Goal: Transaction & Acquisition: Purchase product/service

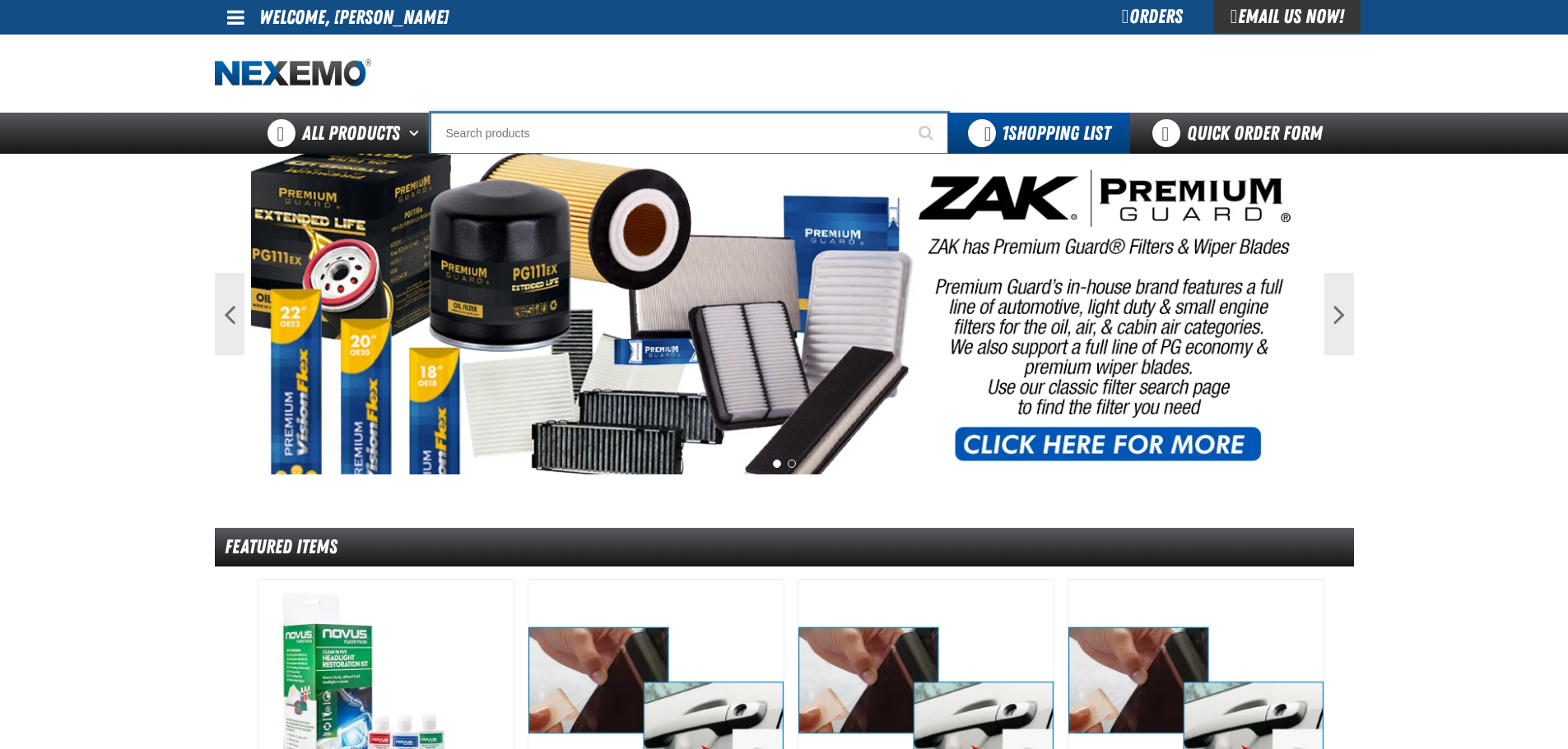
click at [509, 136] on input "Search" at bounding box center [689, 133] width 517 height 41
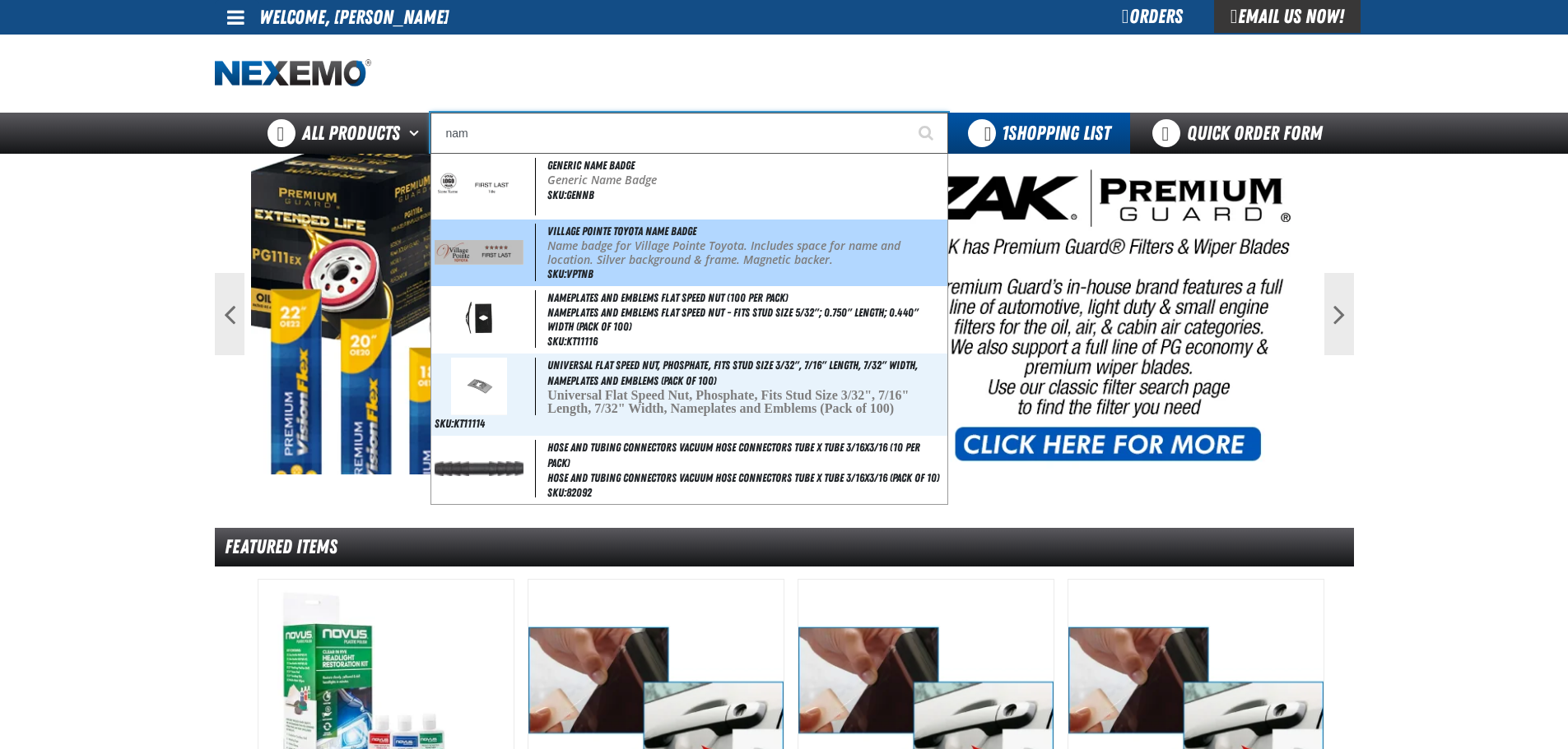
click at [477, 243] on img at bounding box center [479, 253] width 89 height 24
type input "Village Pointe Toyota Name Badge"
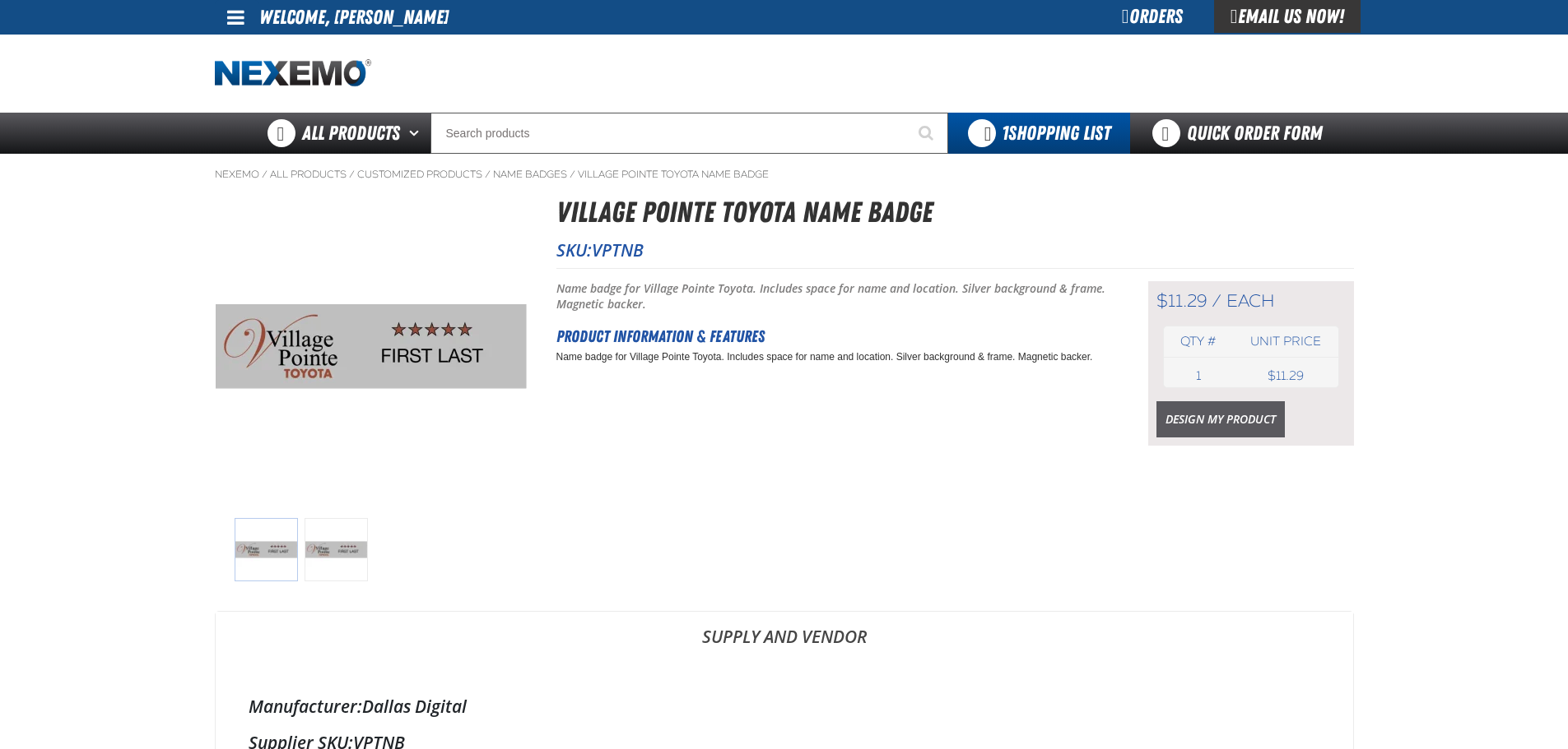
click at [1244, 416] on link "Design My Product" at bounding box center [1220, 419] width 129 height 36
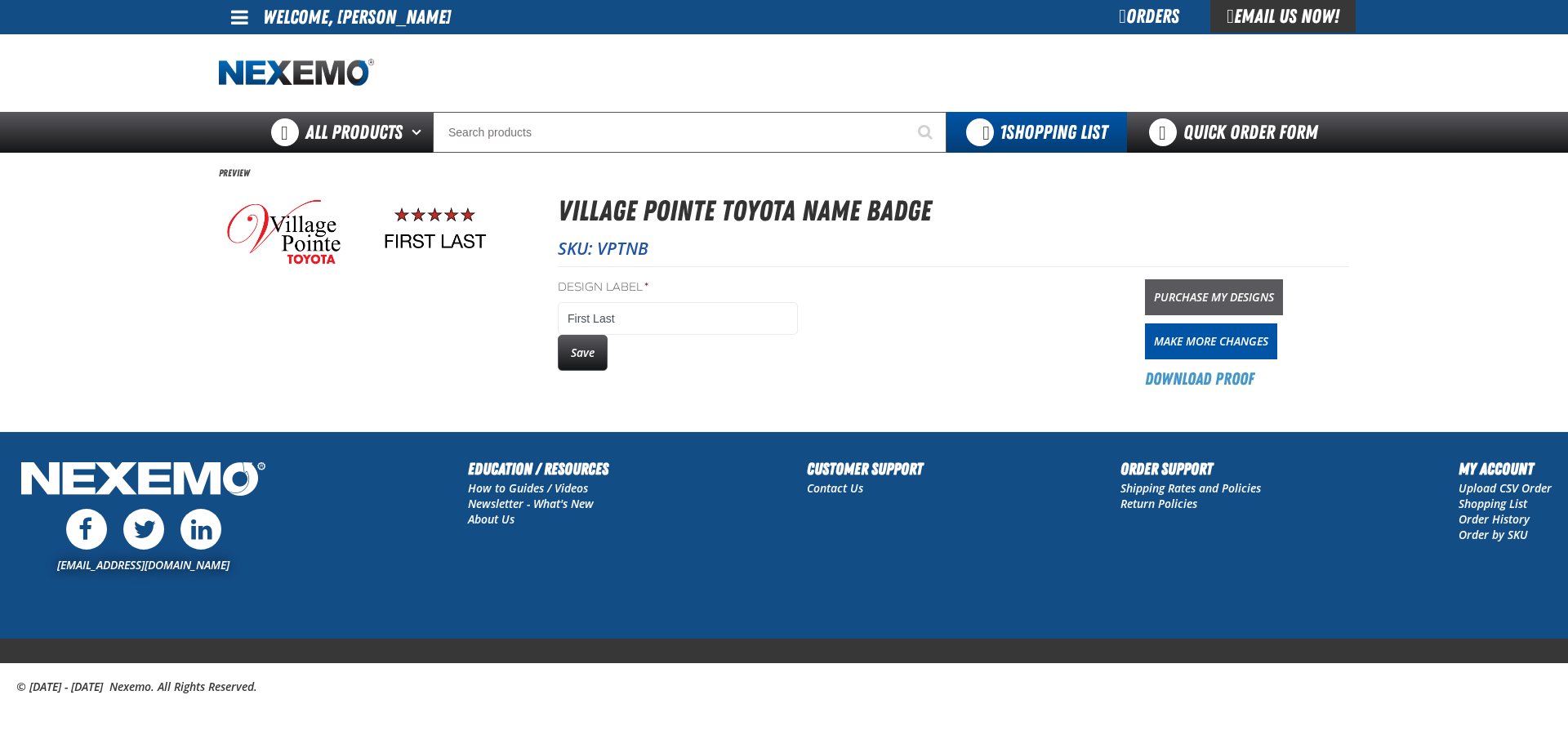
click at [1184, 295] on link "Purchase My Designs" at bounding box center [1214, 297] width 138 height 36
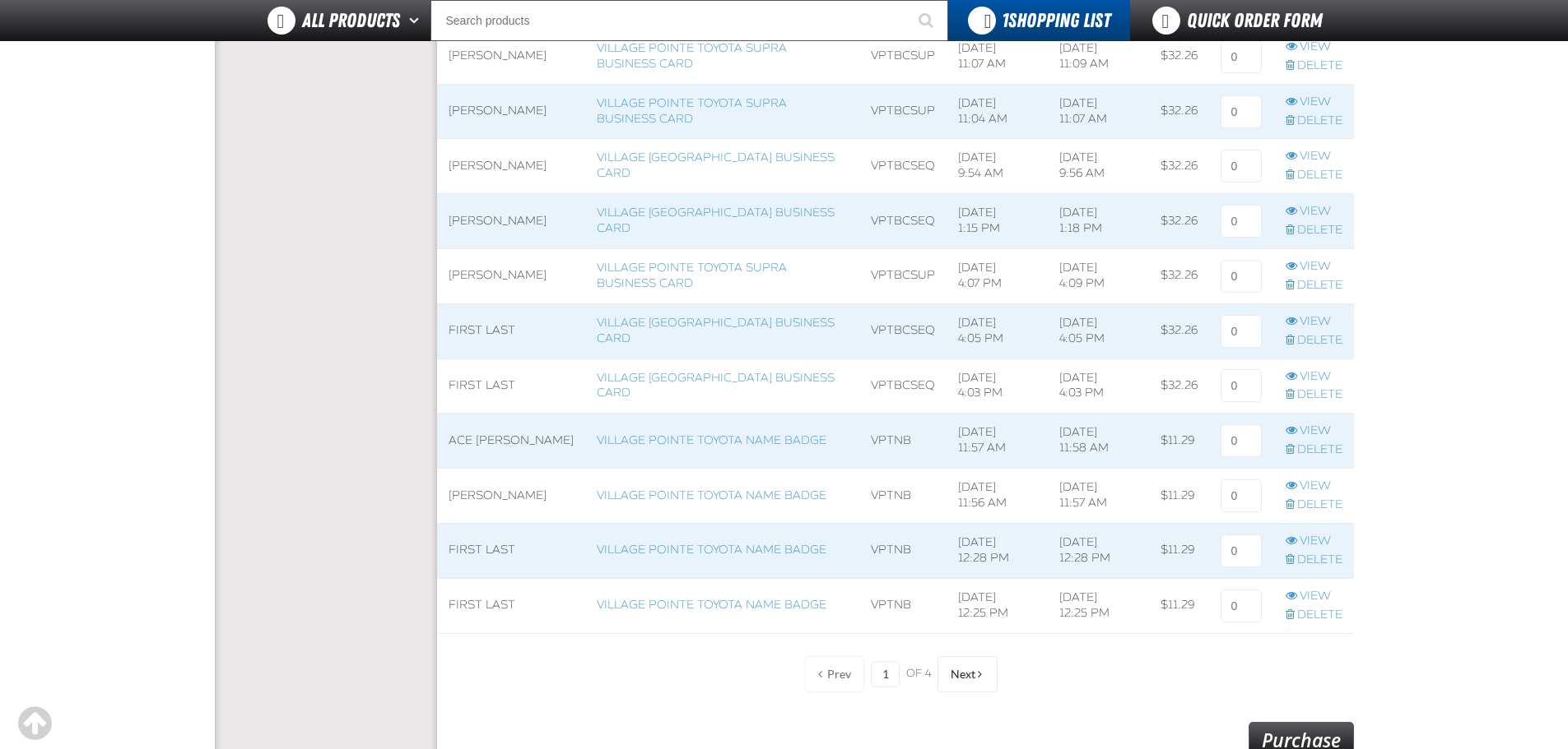
scroll to position [1069, 0]
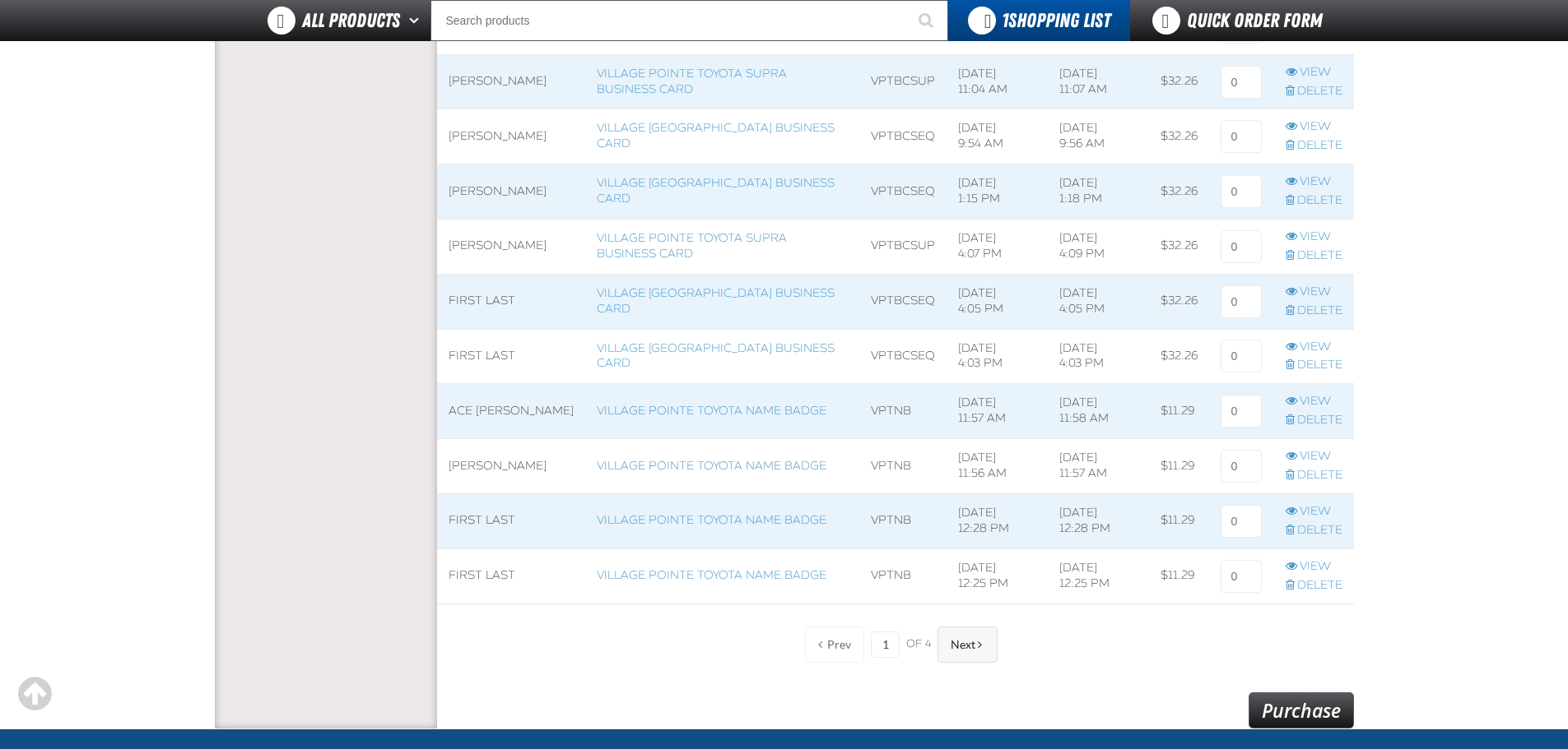
click at [960, 645] on span "Next" at bounding box center [963, 645] width 25 height 13
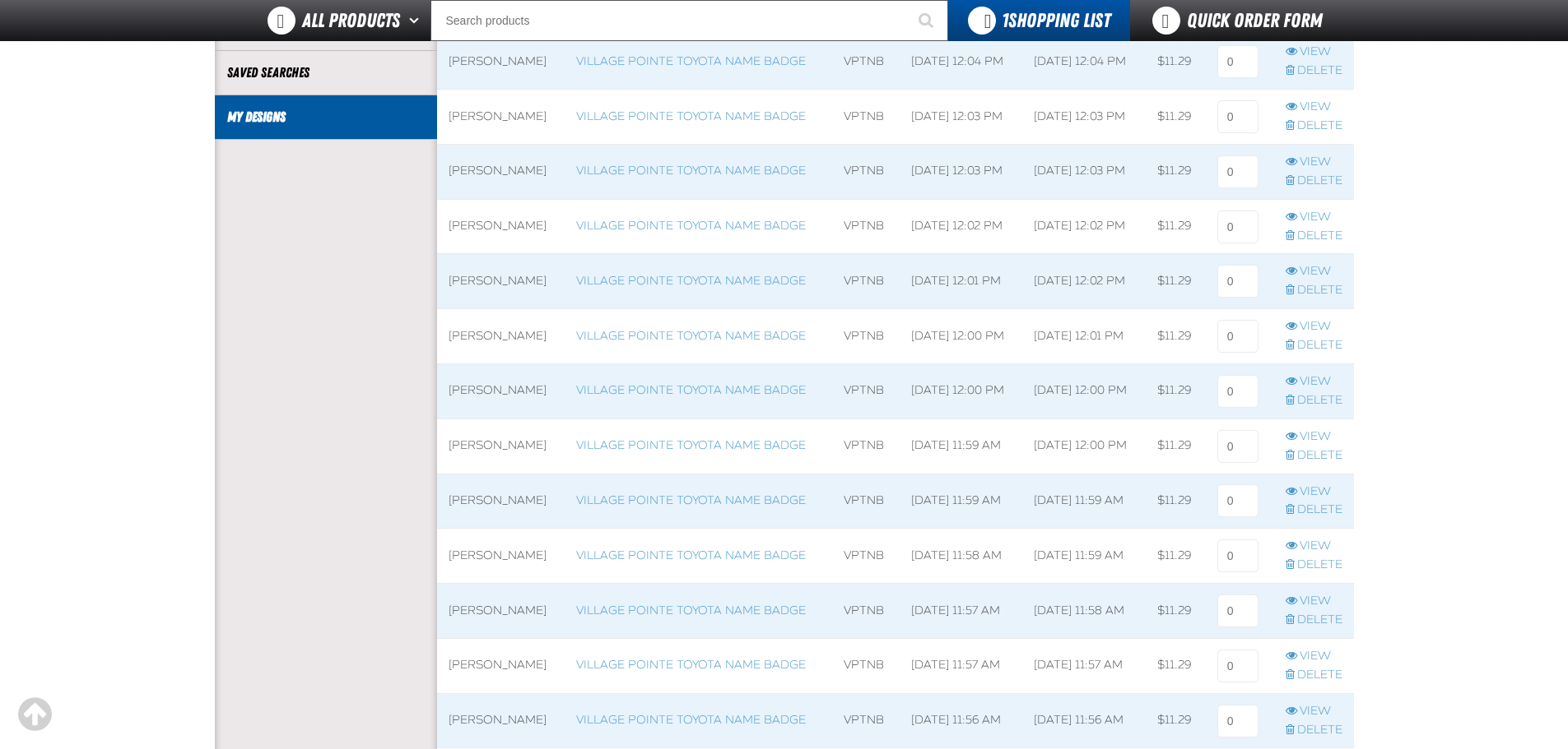
scroll to position [411, 0]
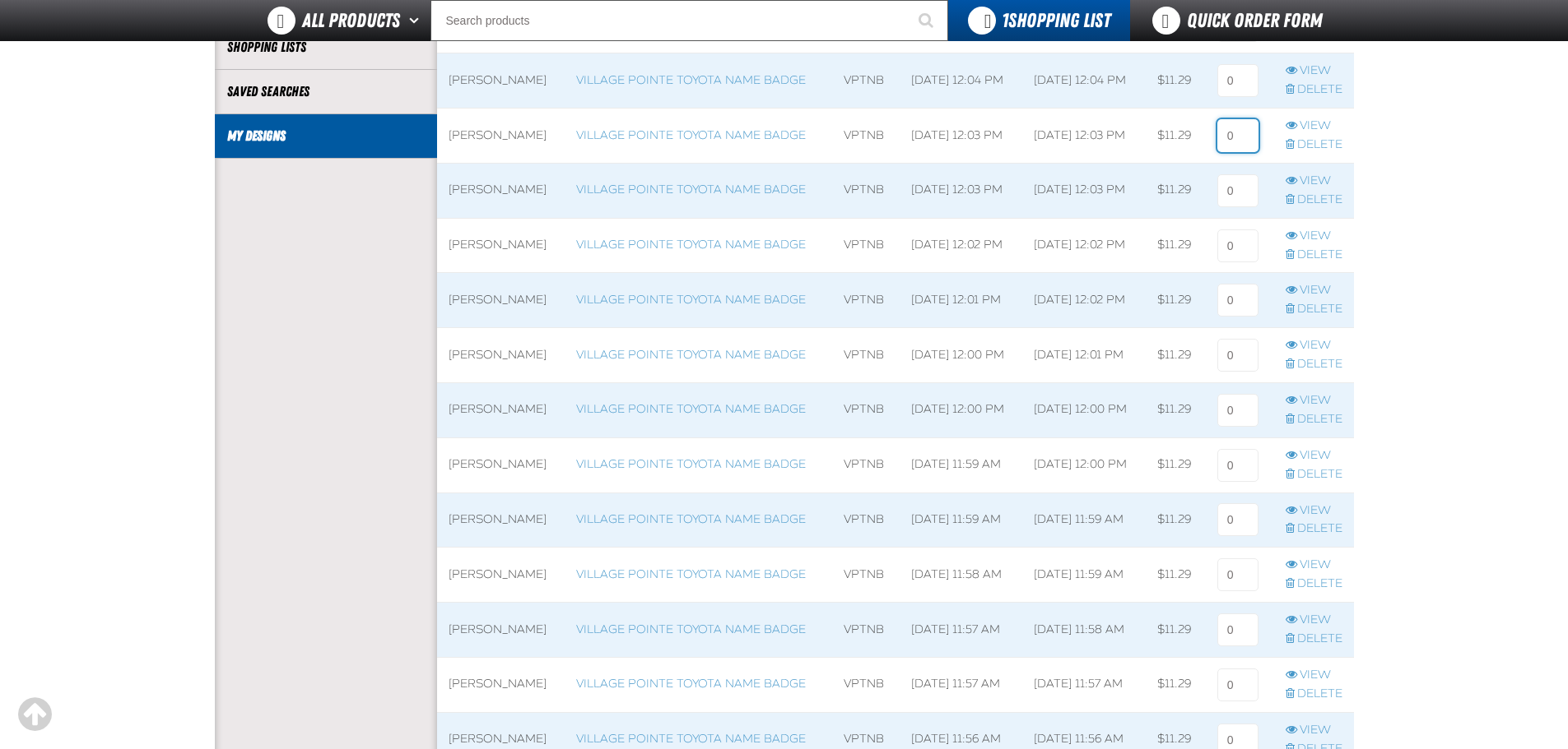
click at [1248, 141] on input at bounding box center [1237, 136] width 41 height 33
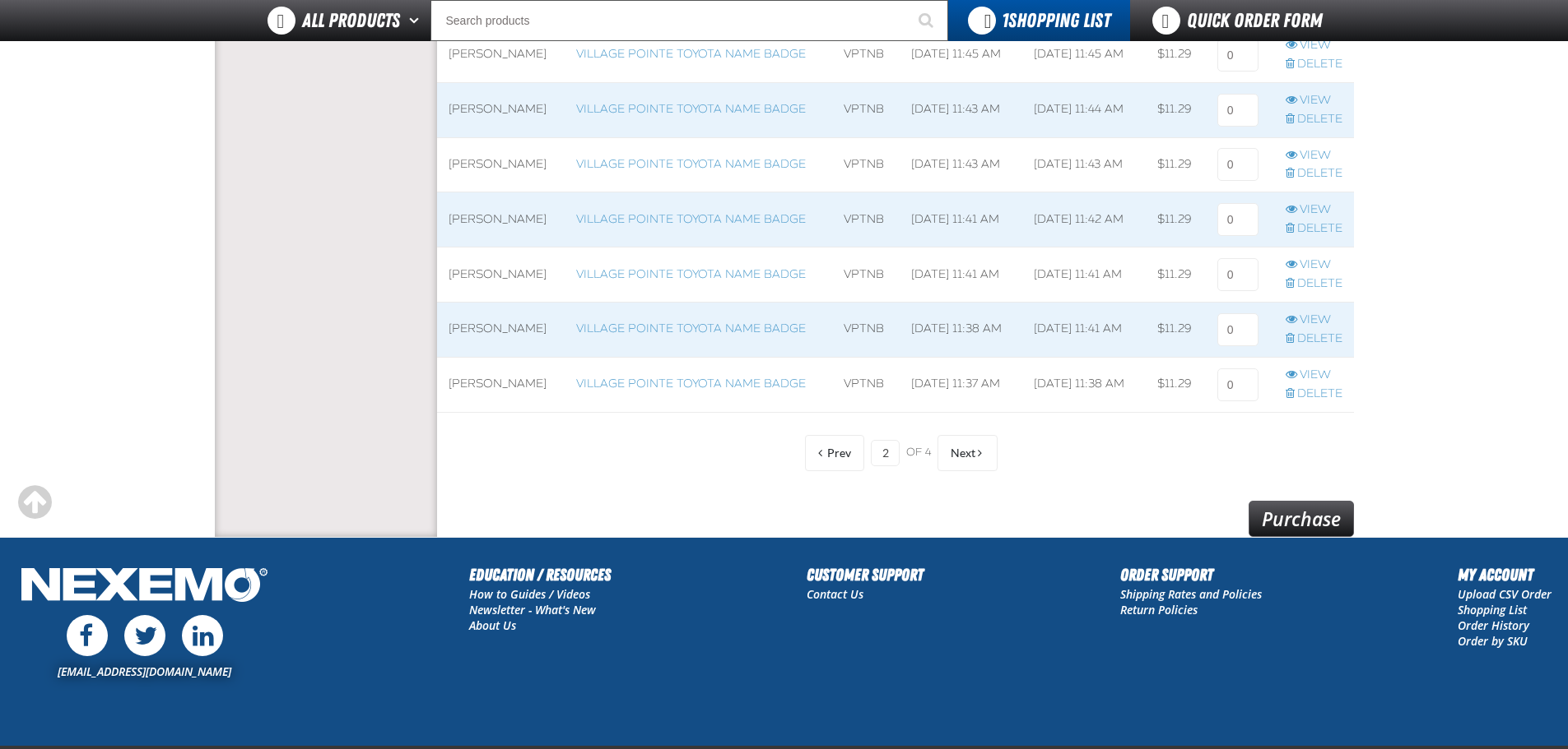
scroll to position [1364, 0]
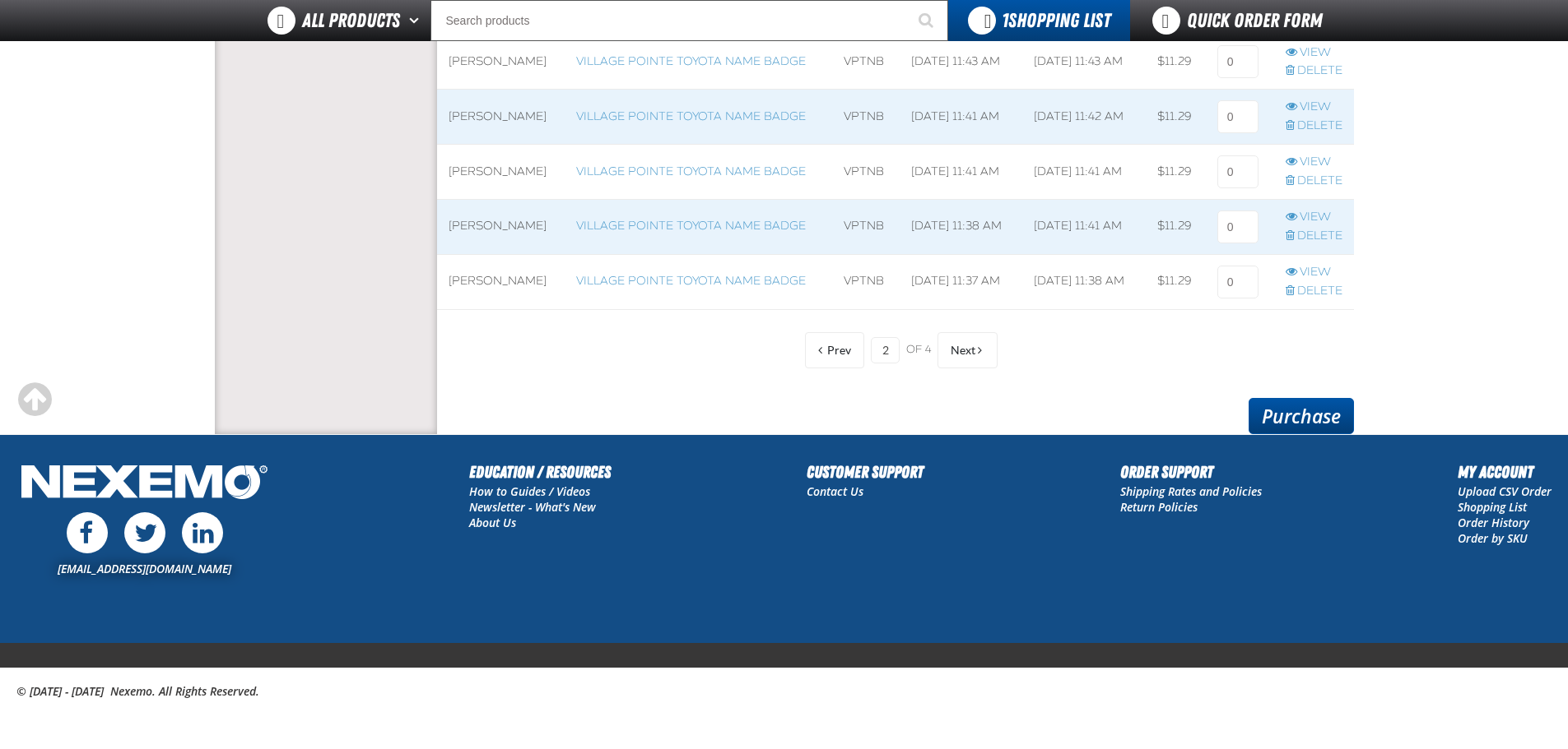
type input "3"
click at [1283, 416] on link "Purchase" at bounding box center [1301, 416] width 105 height 36
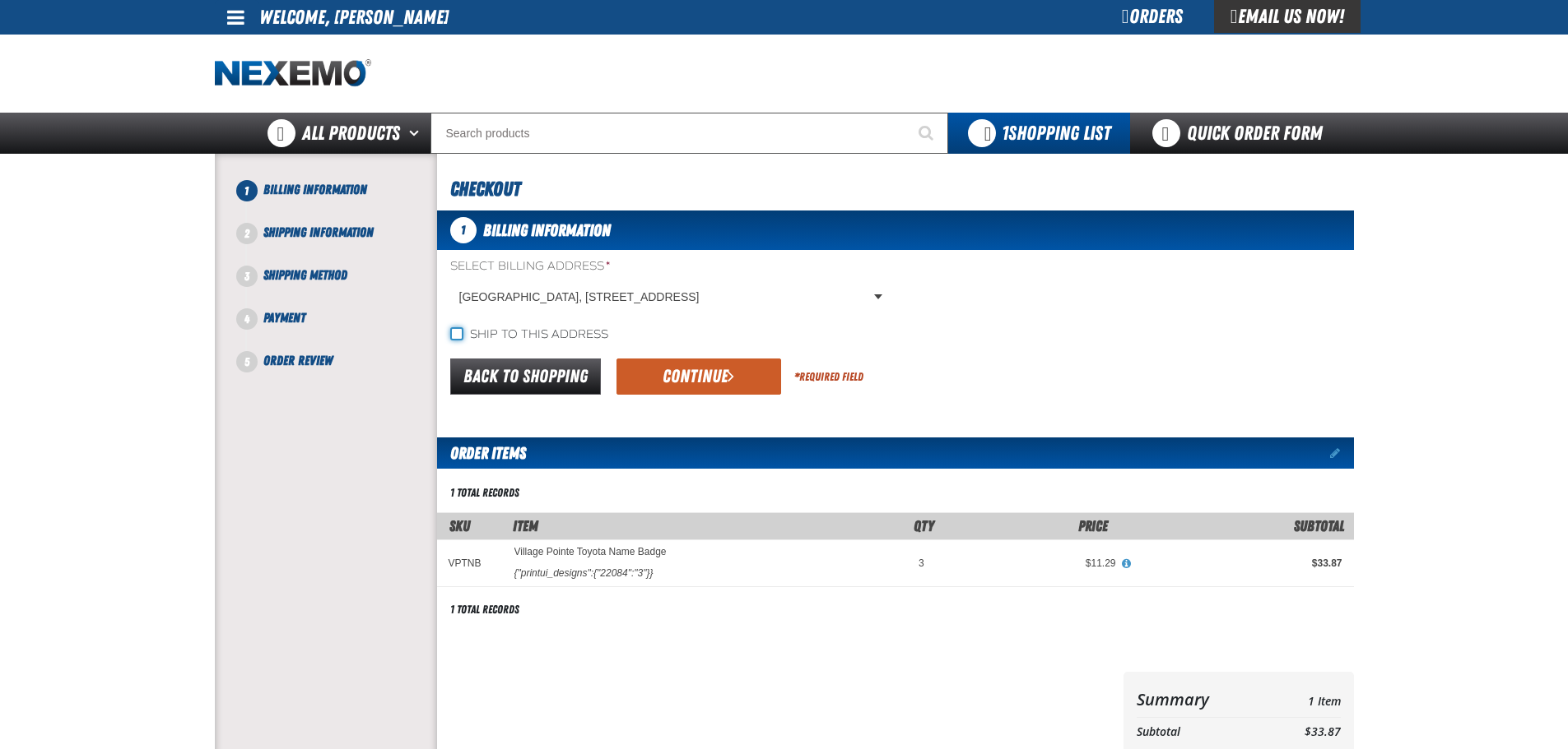
click at [455, 334] on input "Ship to this address" at bounding box center [456, 333] width 13 height 13
checkbox input "true"
click at [683, 365] on button "Continue" at bounding box center [699, 376] width 165 height 36
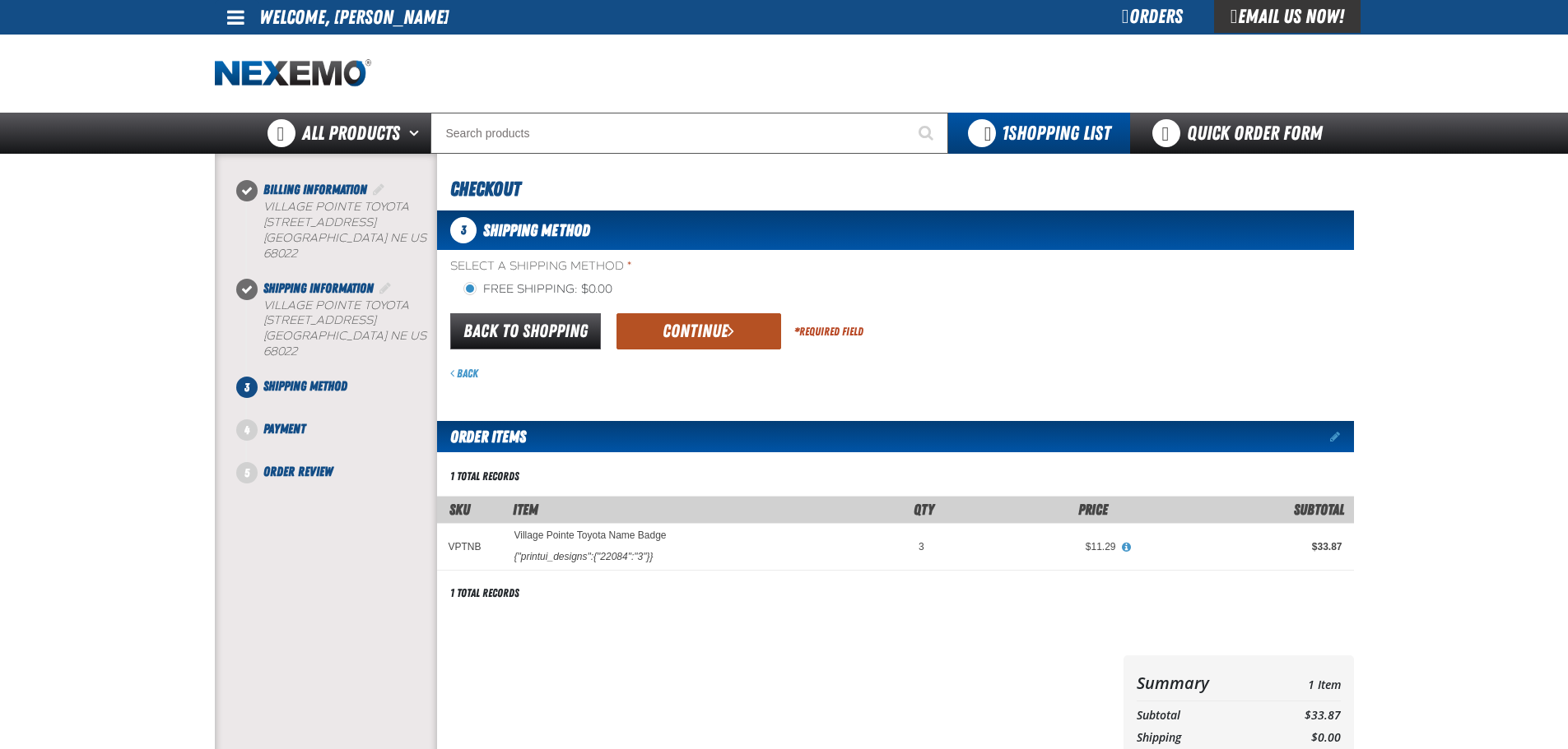
click at [676, 334] on button "Continue" at bounding box center [699, 331] width 165 height 36
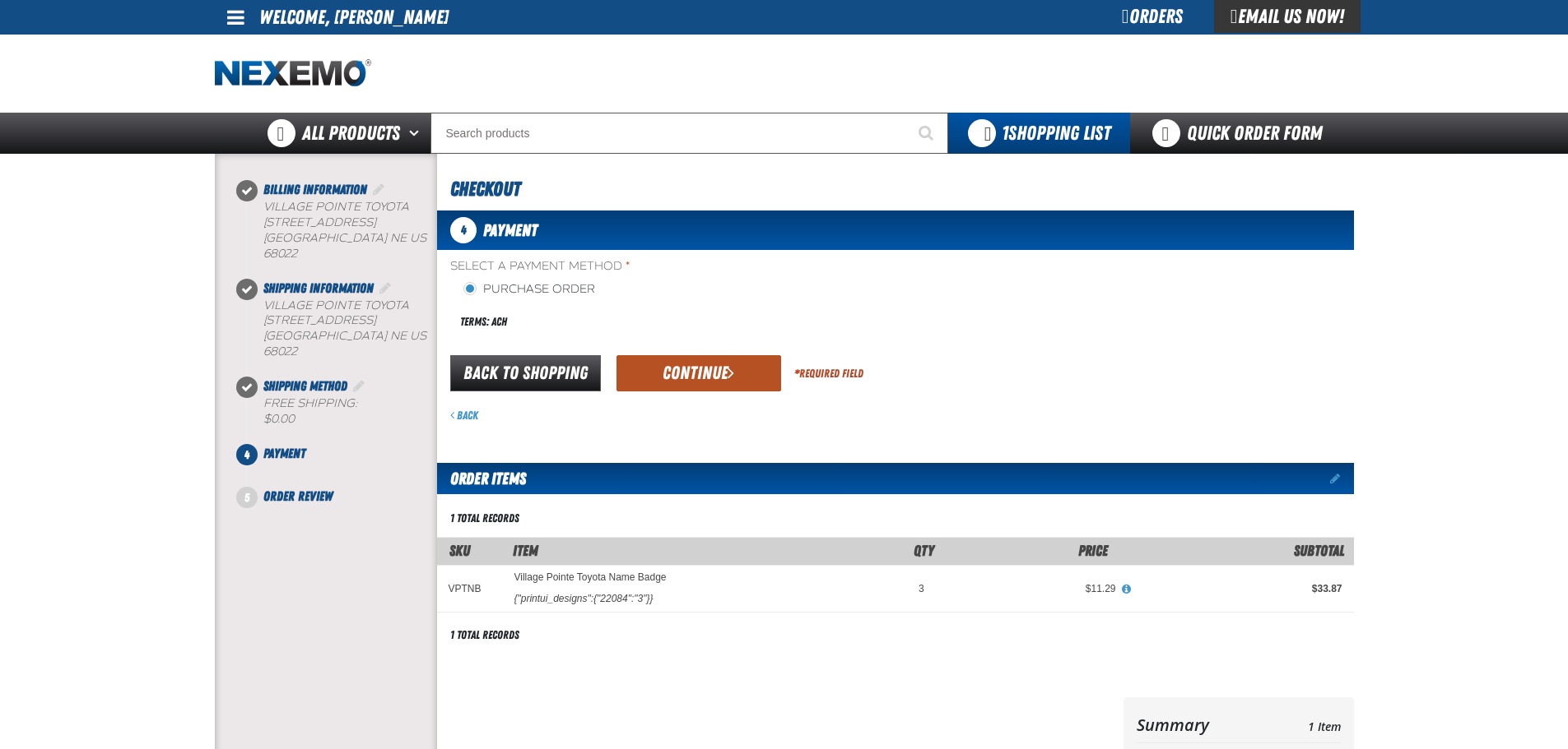
click at [677, 379] on button "Continue" at bounding box center [699, 373] width 165 height 36
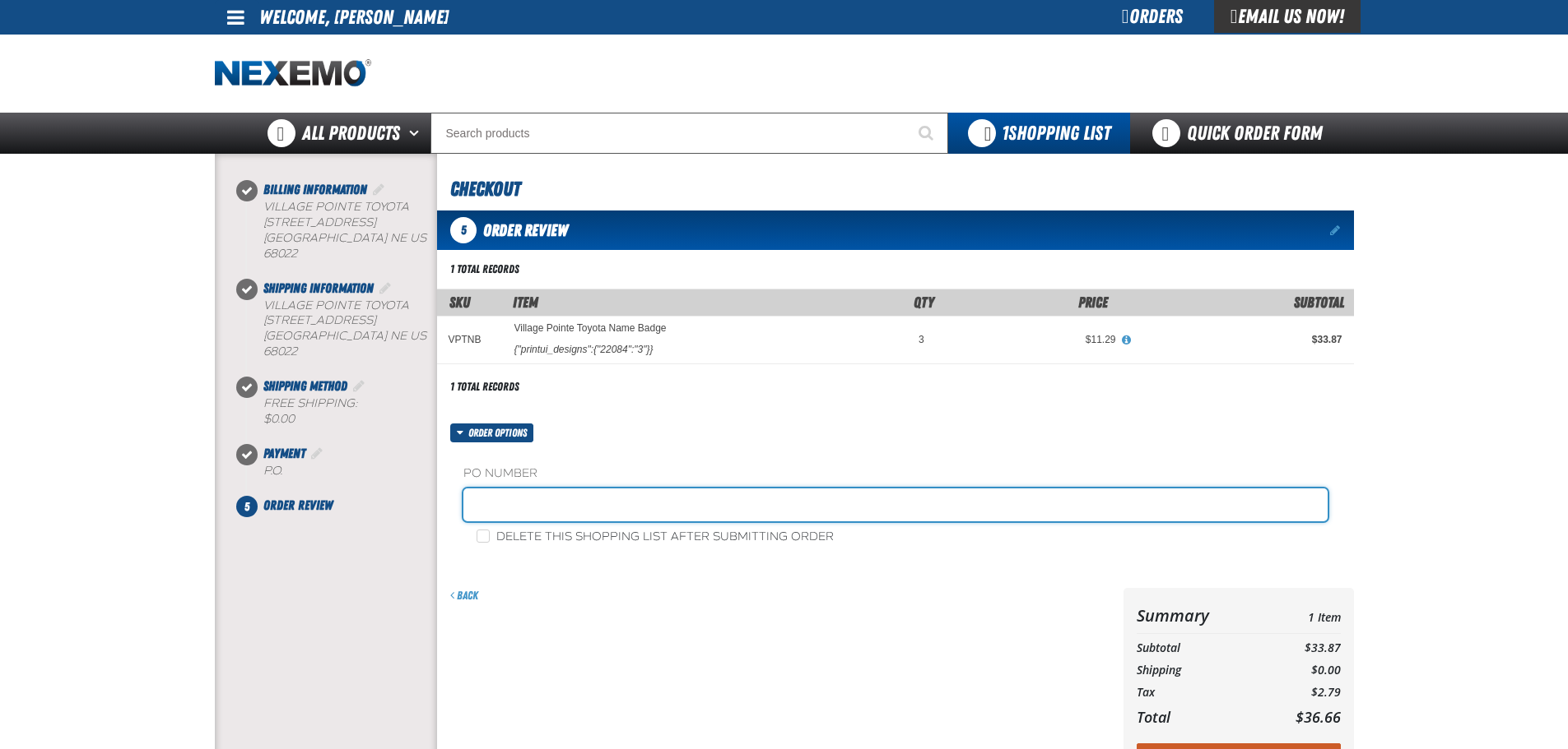
click at [587, 505] on input "text" at bounding box center [895, 505] width 864 height 33
type input "finance"
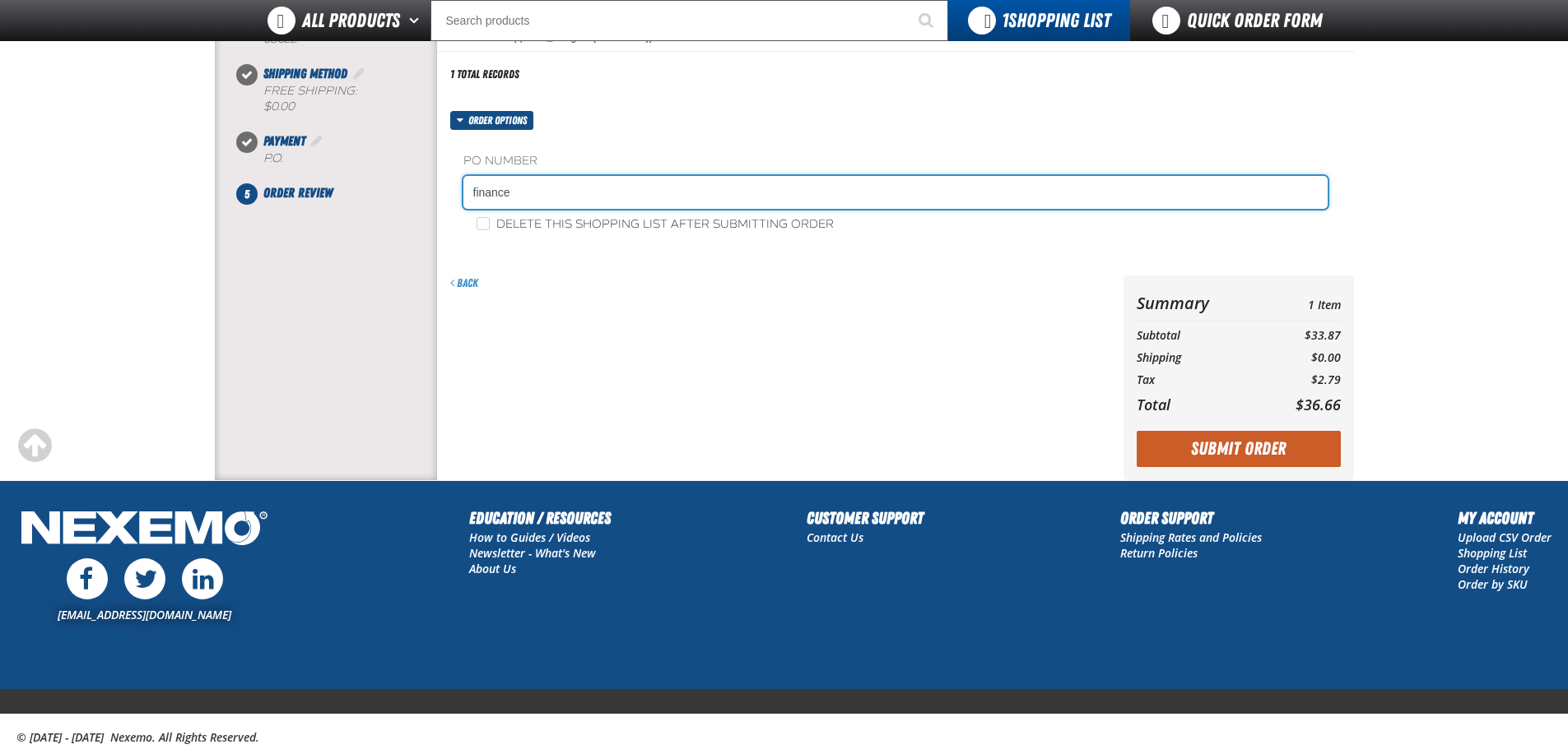
scroll to position [318, 0]
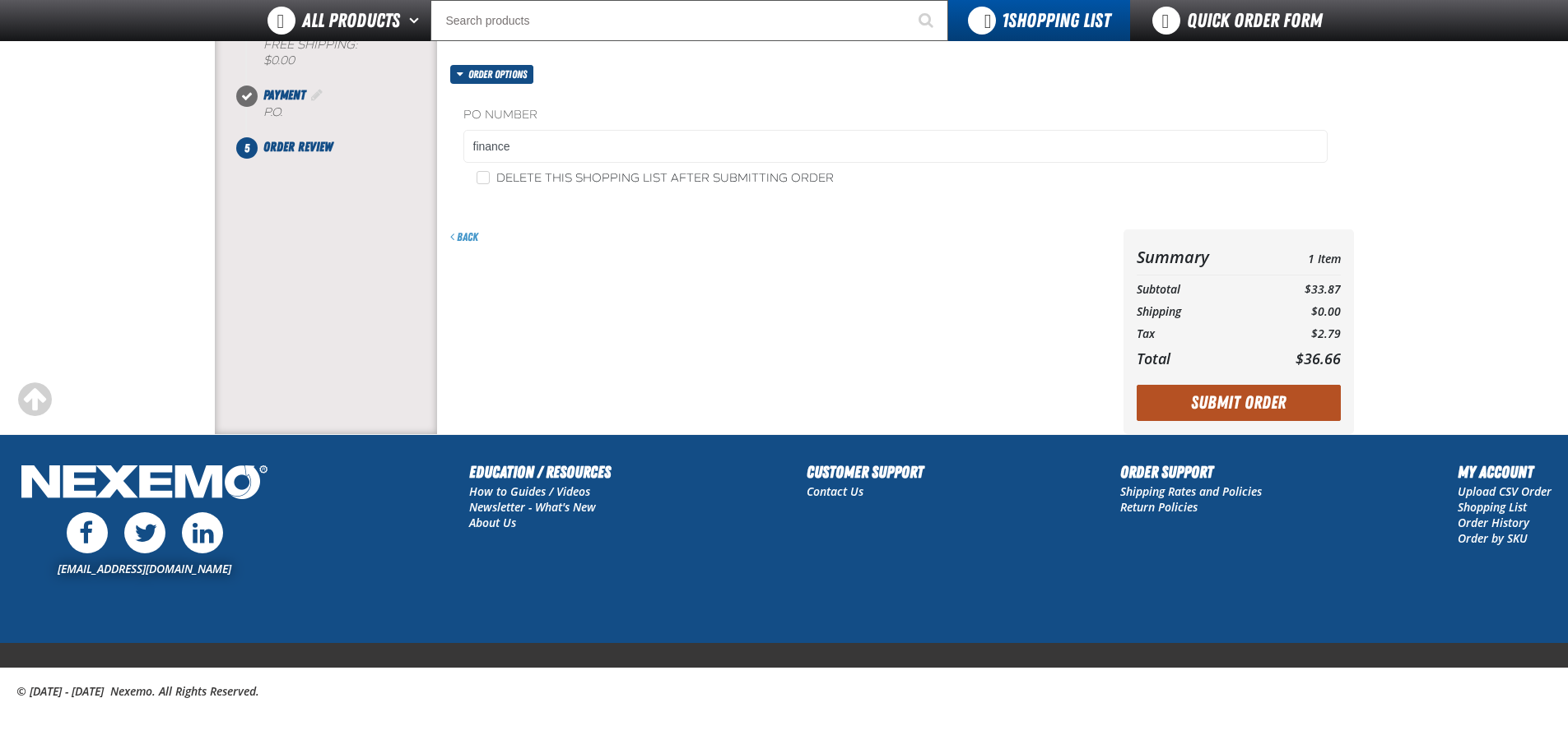
click at [1248, 403] on button "Submit Order" at bounding box center [1238, 402] width 204 height 36
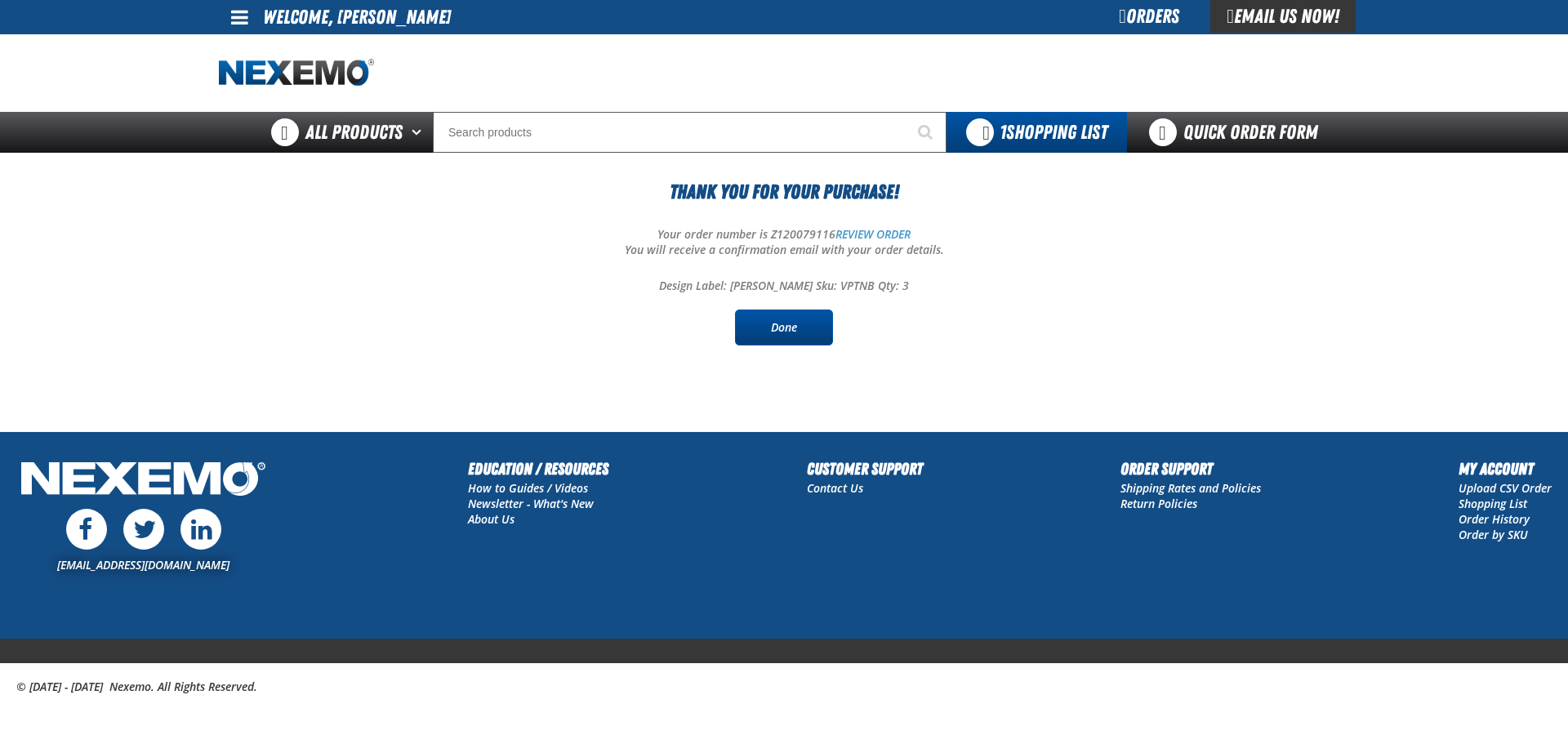
click at [765, 320] on link "Done" at bounding box center [784, 327] width 98 height 36
